Goal: Contribute content

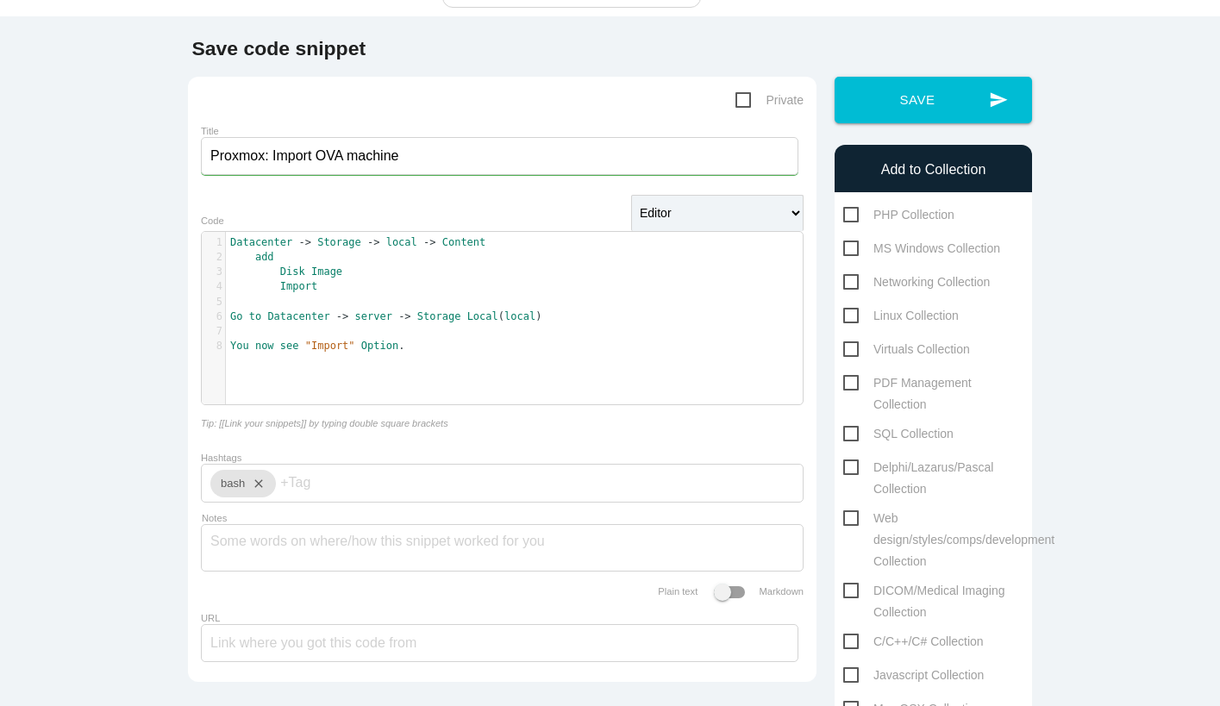
scroll to position [97, 0]
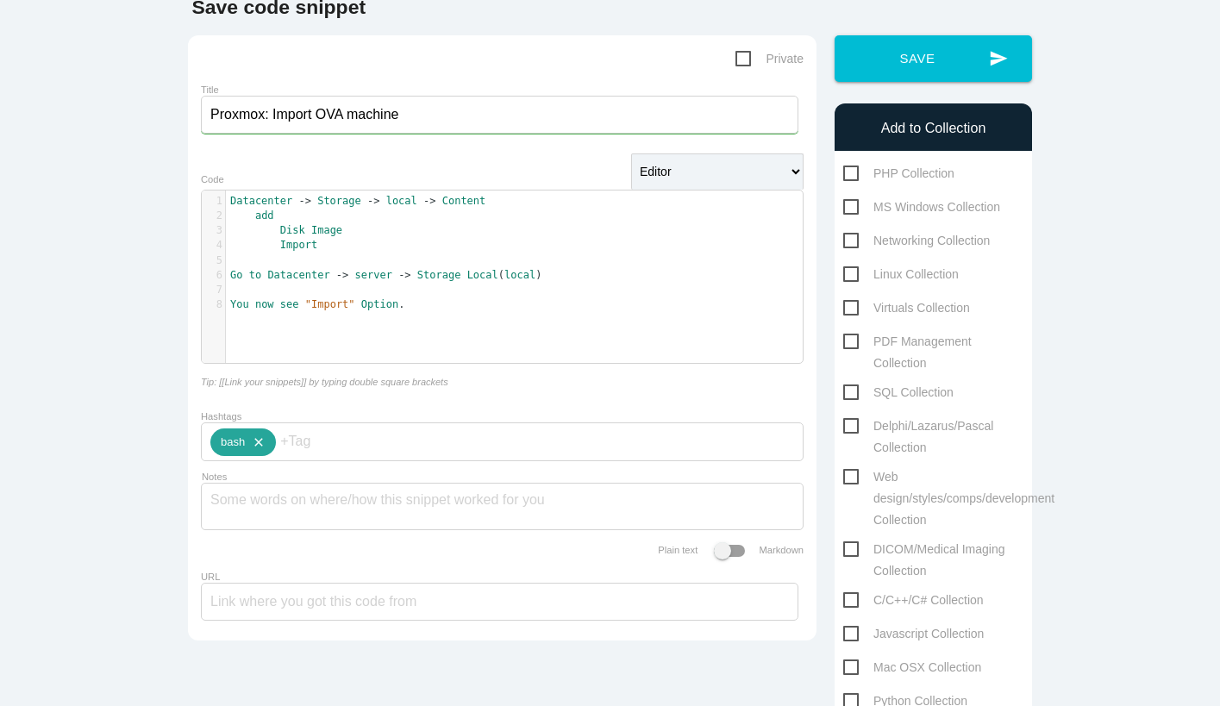
click at [257, 449] on icon "close" at bounding box center [255, 443] width 21 height 28
click at [844, 308] on span "Virtuals Collection" at bounding box center [907, 309] width 127 height 22
click at [844, 308] on input "Virtuals Collection" at bounding box center [849, 303] width 11 height 11
checkbox input "true"
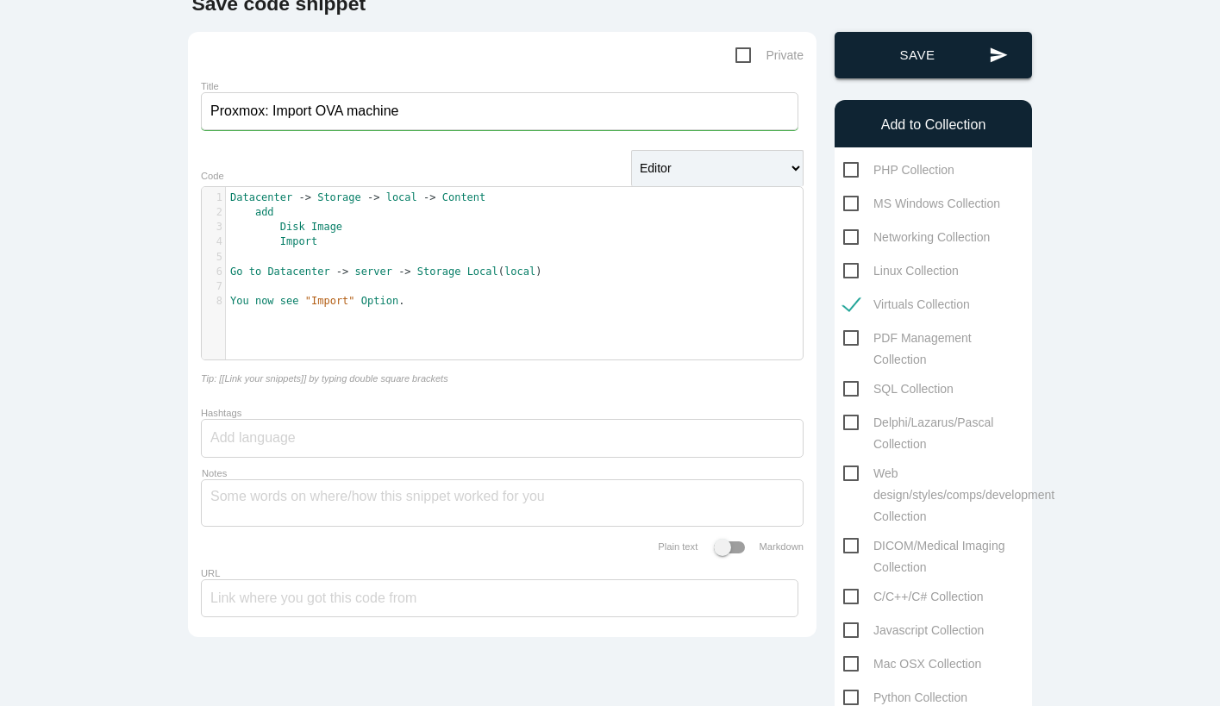
click at [944, 51] on button "send Save" at bounding box center [934, 55] width 198 height 47
